Goal: Browse casually: Explore the website without a specific task or goal

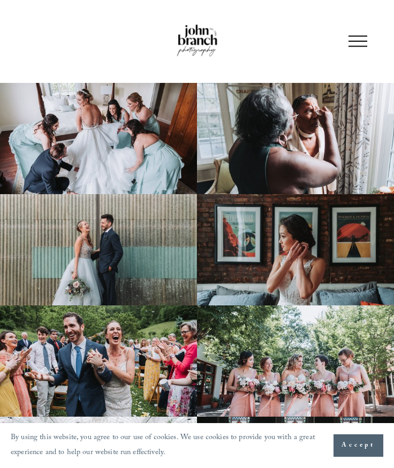
click at [370, 39] on div "Skip to Content Portfolio Pricing For Photographers Courses Blog" at bounding box center [197, 41] width 394 height 82
click at [356, 39] on div at bounding box center [357, 41] width 19 height 19
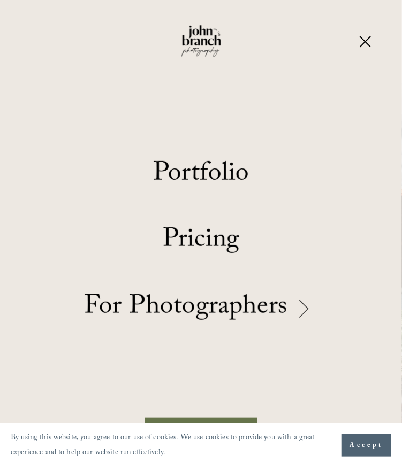
click at [234, 174] on link "Portfolio" at bounding box center [201, 176] width 96 height 27
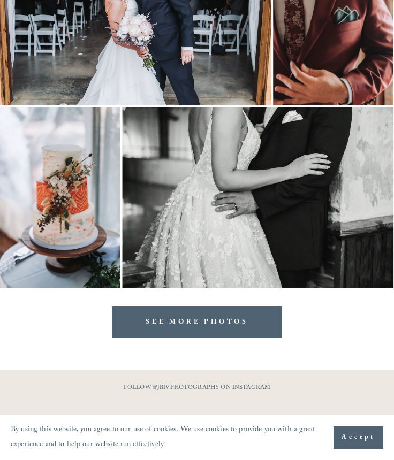
scroll to position [6808, 0]
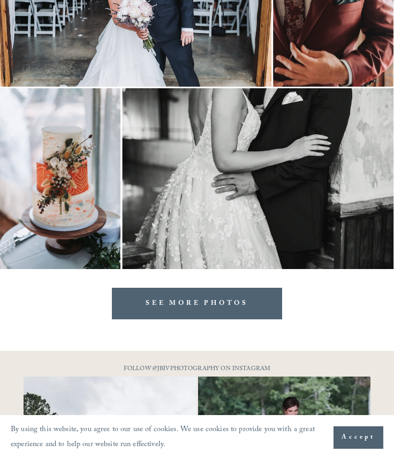
click at [234, 308] on link "SEE MORE PHOTOS" at bounding box center [197, 304] width 170 height 32
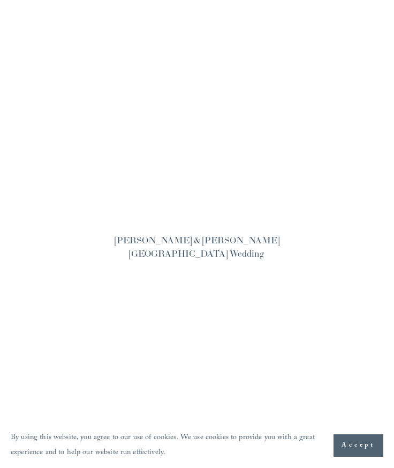
scroll to position [1313, 0]
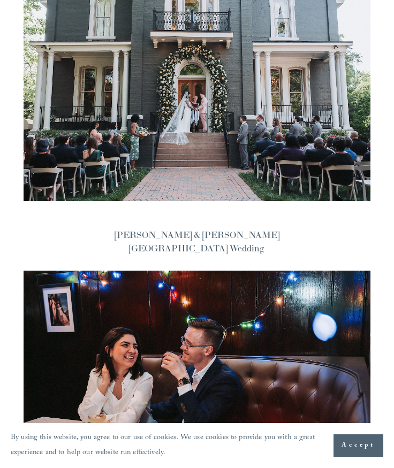
click at [216, 93] on img at bounding box center [197, 85] width 350 height 234
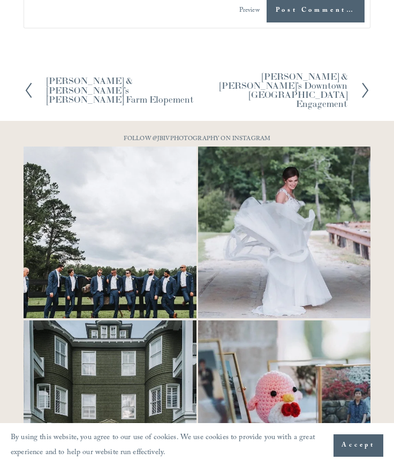
scroll to position [14139, 0]
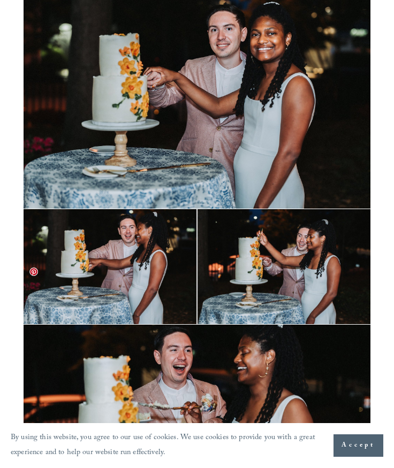
click at [361, 449] on span "Accept" at bounding box center [358, 445] width 34 height 11
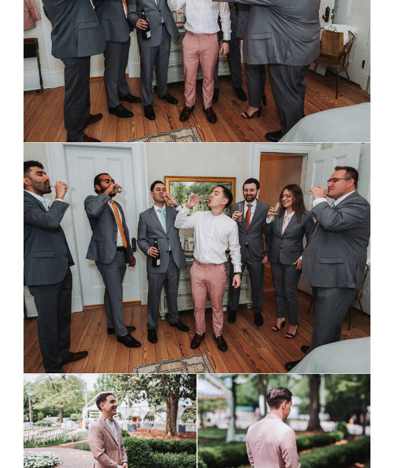
scroll to position [0, 0]
